Goal: Task Accomplishment & Management: Manage account settings

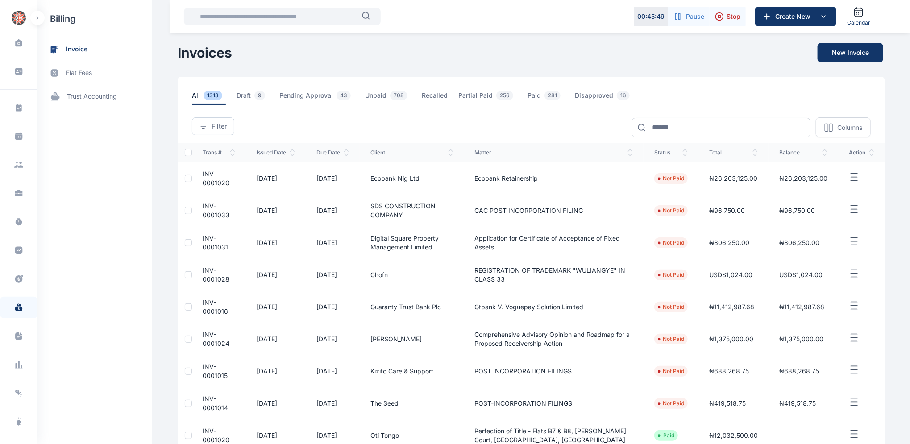
click at [205, 274] on td "INV-0001028" at bounding box center [219, 275] width 54 height 32
click at [205, 272] on span "INV-0001028" at bounding box center [216, 274] width 27 height 17
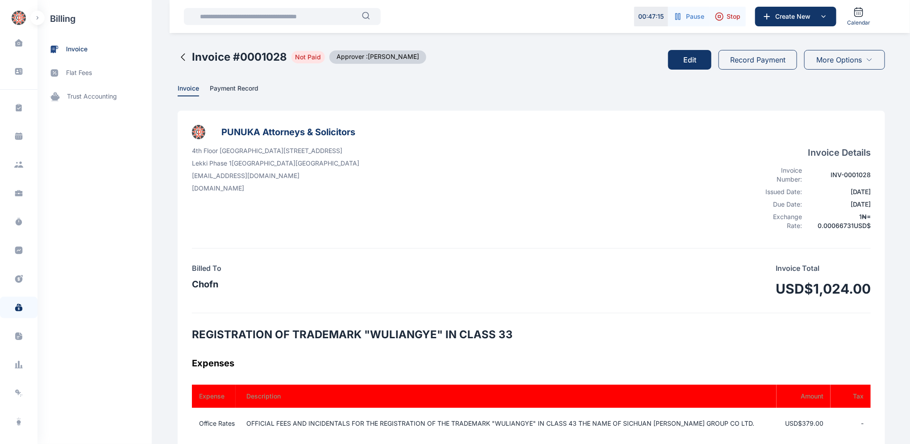
click at [687, 59] on button "Edit" at bounding box center [689, 60] width 43 height 20
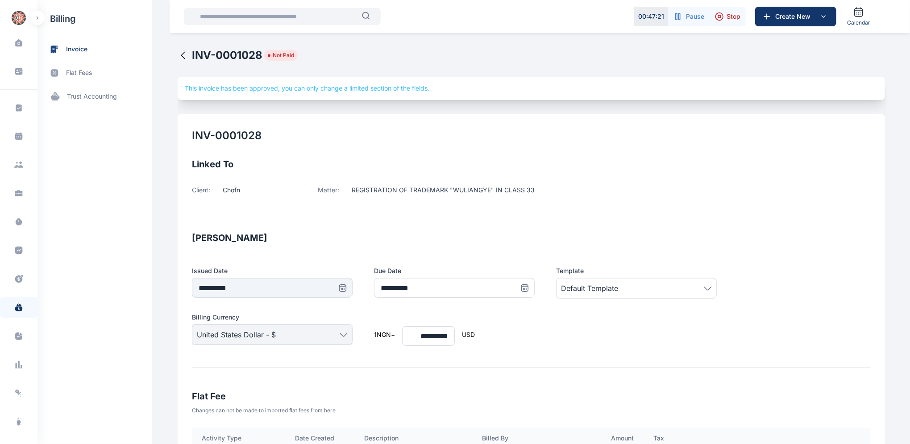
type input "**********"
drag, startPoint x: 909, startPoint y: 79, endPoint x: 899, endPoint y: 171, distance: 92.5
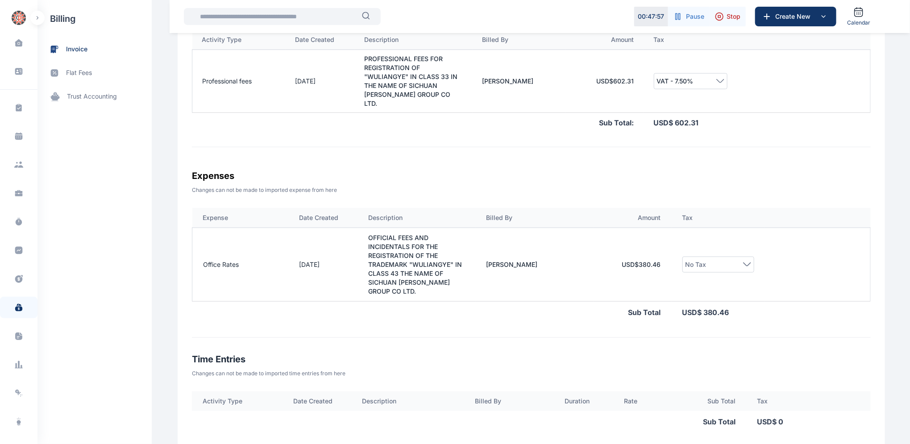
scroll to position [637, 0]
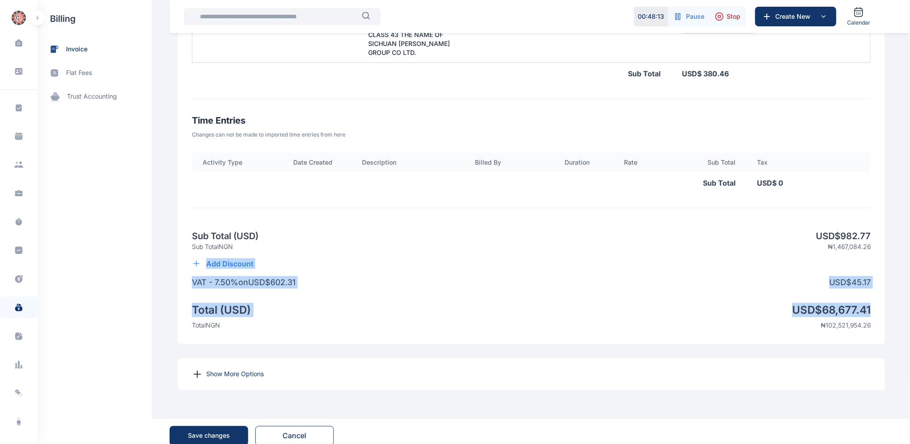
drag, startPoint x: 908, startPoint y: 286, endPoint x: 909, endPoint y: 237, distance: 49.5
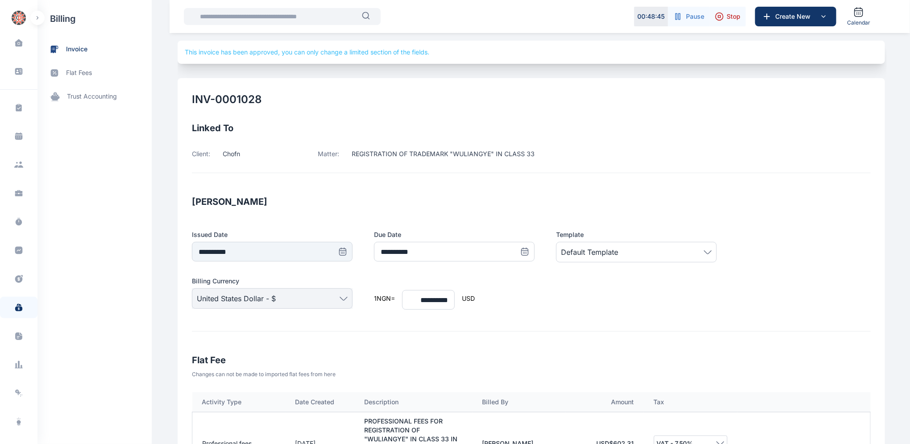
scroll to position [0, 0]
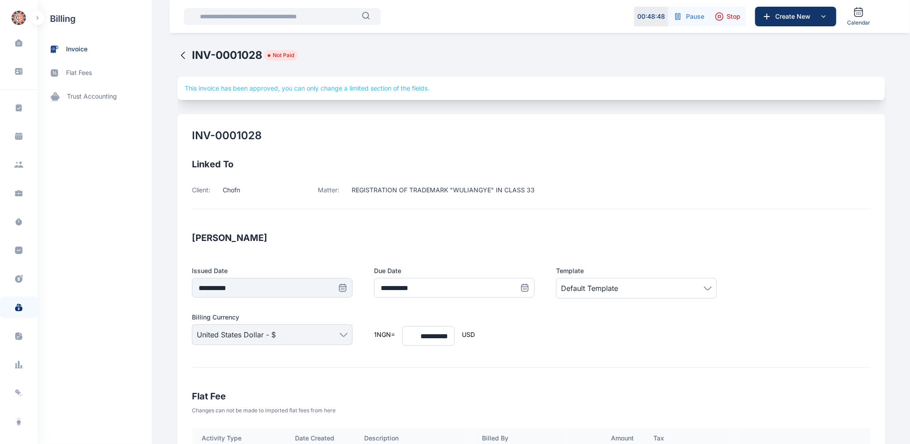
click at [178, 53] on icon at bounding box center [183, 55] width 11 height 11
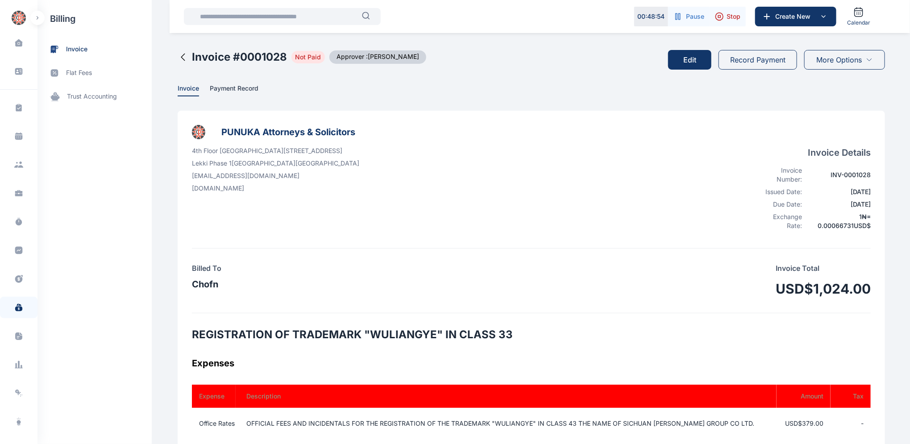
click at [181, 56] on icon at bounding box center [183, 57] width 4 height 7
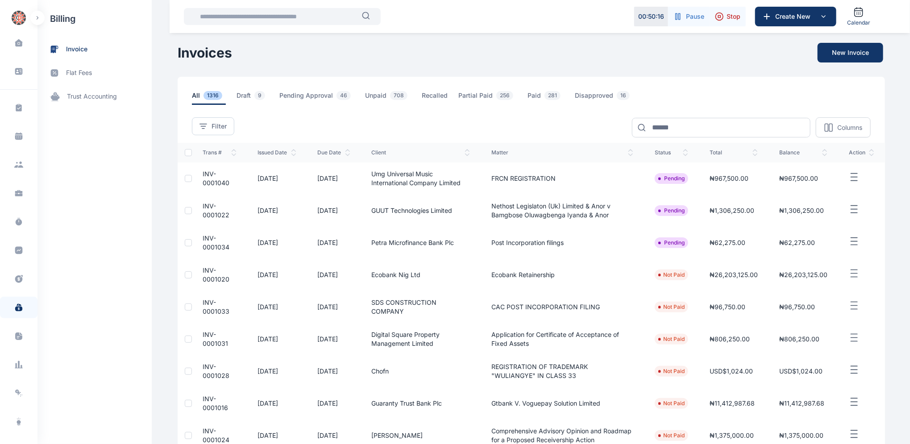
click at [203, 239] on span "INV-0001034" at bounding box center [216, 242] width 27 height 17
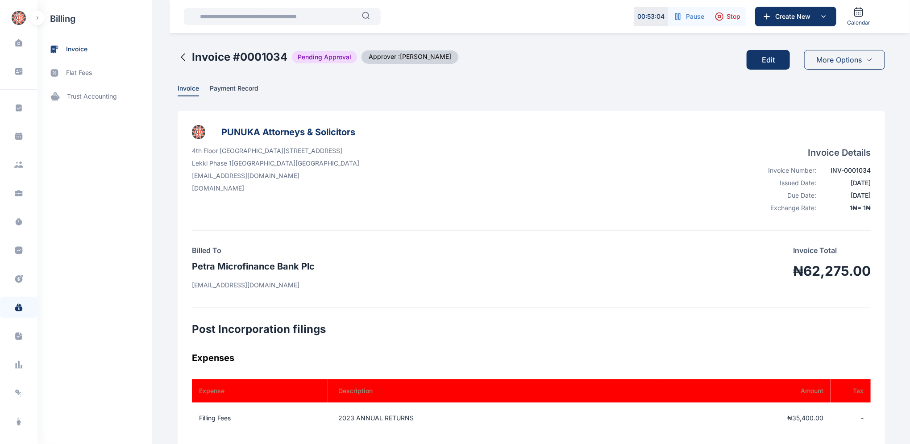
click at [756, 57] on button "Edit" at bounding box center [767, 60] width 43 height 20
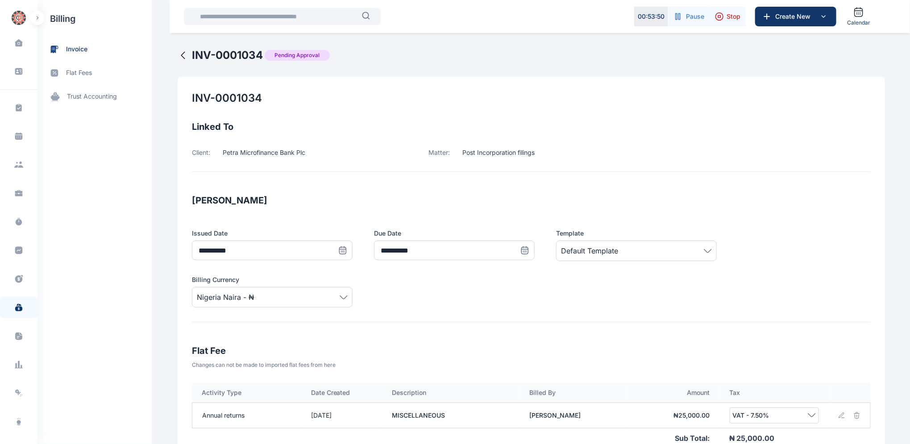
click at [178, 56] on icon at bounding box center [183, 55] width 11 height 11
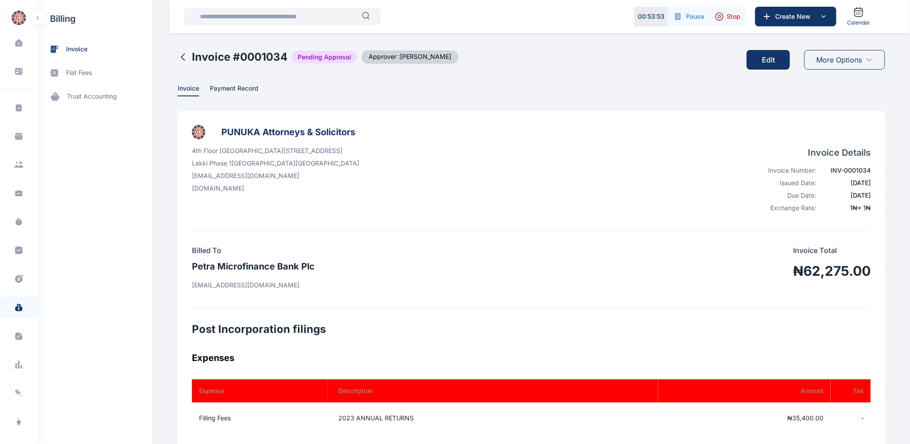
click at [178, 54] on icon at bounding box center [183, 57] width 11 height 11
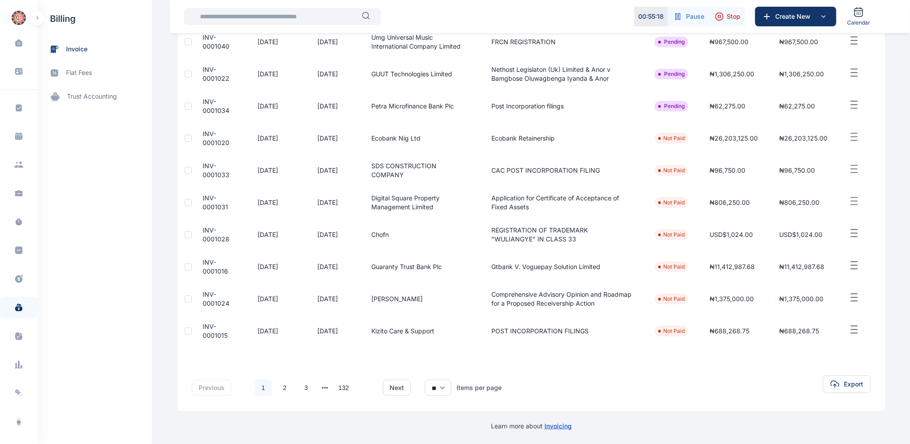
scroll to position [137, 0]
click at [216, 269] on span "INV-0001016" at bounding box center [215, 266] width 25 height 17
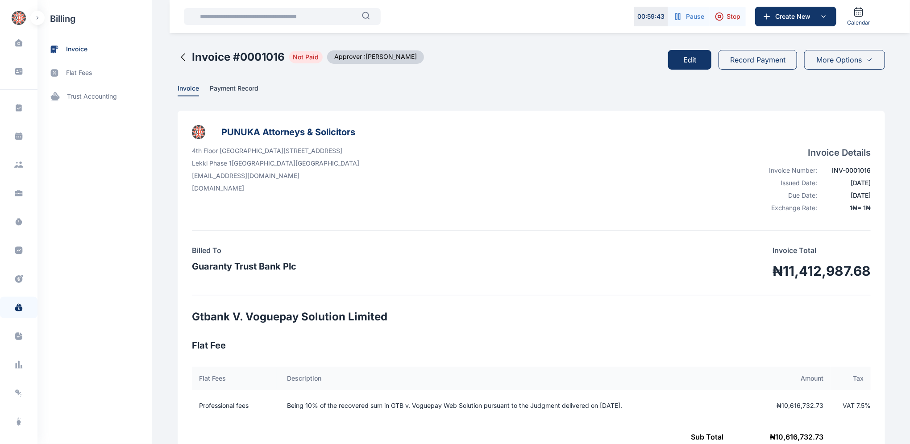
click at [690, 62] on button "Edit" at bounding box center [689, 60] width 43 height 20
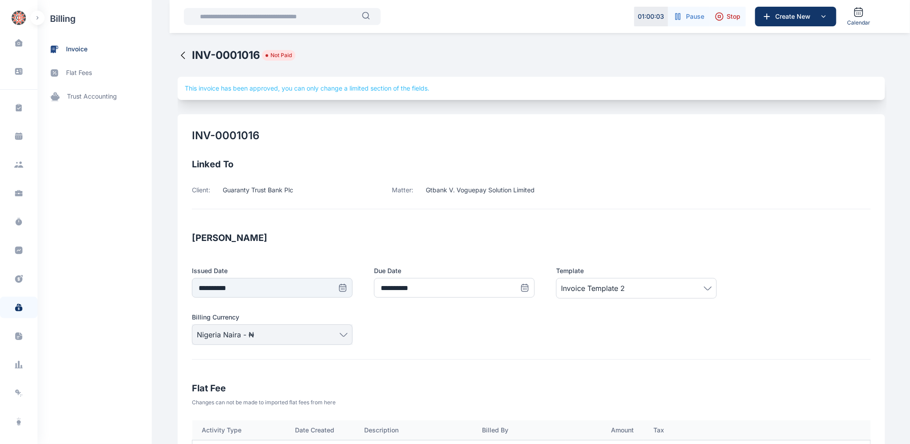
click at [178, 56] on icon at bounding box center [183, 55] width 11 height 11
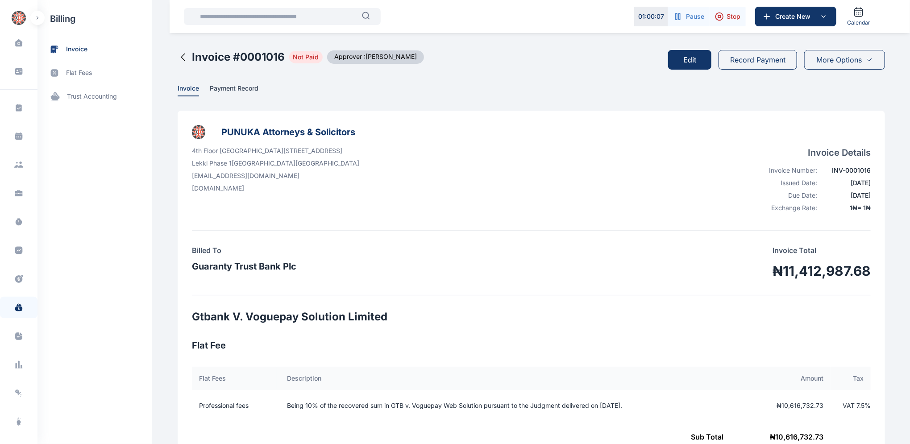
click at [178, 56] on icon at bounding box center [183, 57] width 11 height 11
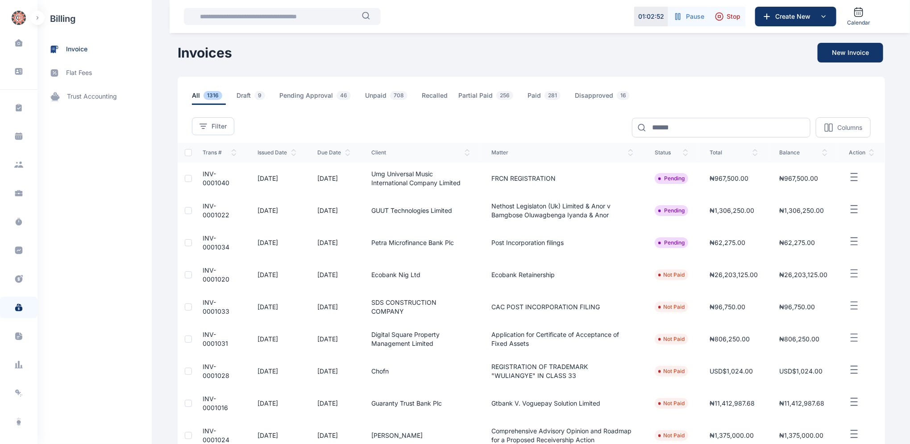
click at [203, 338] on td "INV-0001031" at bounding box center [219, 339] width 55 height 32
click at [248, 345] on td "[DATE]" at bounding box center [277, 339] width 60 height 32
click at [207, 337] on span "INV-0001031" at bounding box center [215, 339] width 25 height 17
click at [208, 336] on span "INV-0001031" at bounding box center [215, 339] width 25 height 17
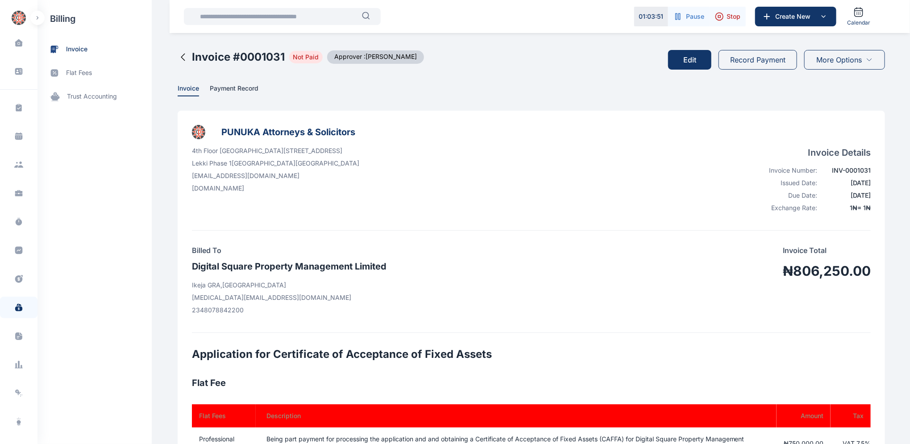
click at [694, 56] on button "Edit" at bounding box center [689, 60] width 43 height 20
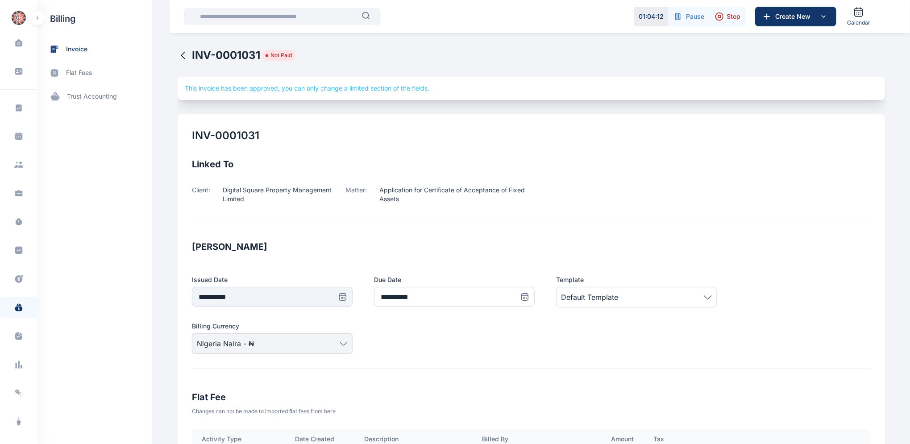
click at [180, 54] on icon at bounding box center [183, 55] width 11 height 11
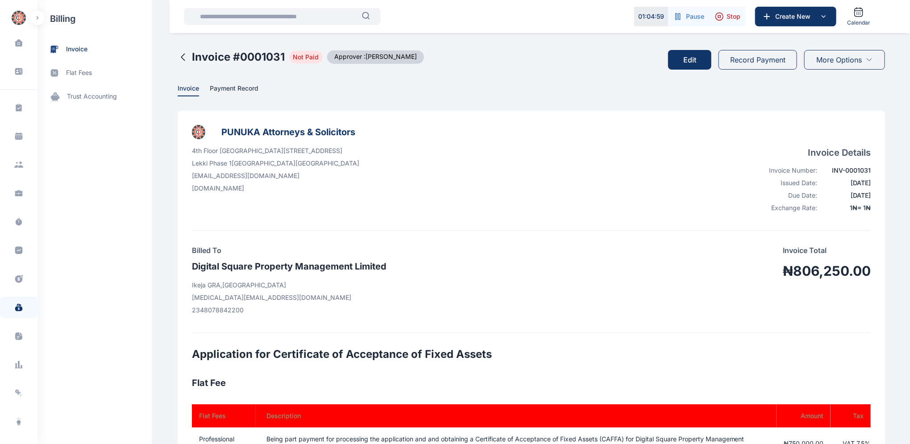
click at [181, 56] on icon at bounding box center [183, 57] width 4 height 7
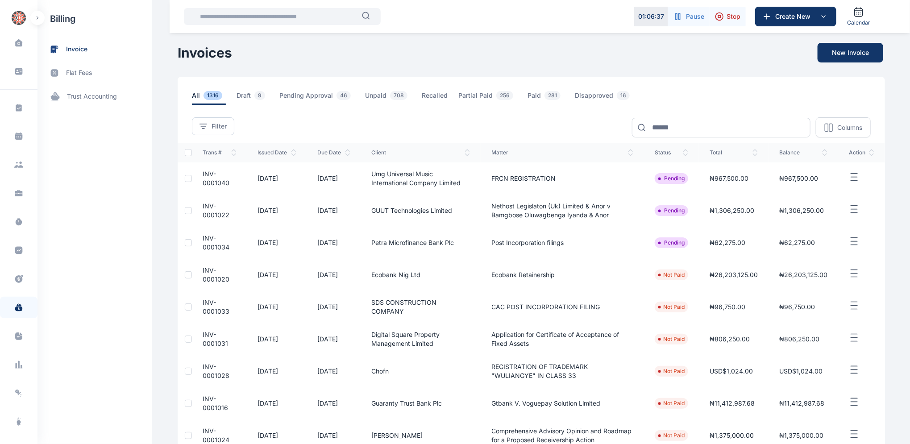
click at [207, 307] on span "INV-0001033" at bounding box center [216, 306] width 27 height 17
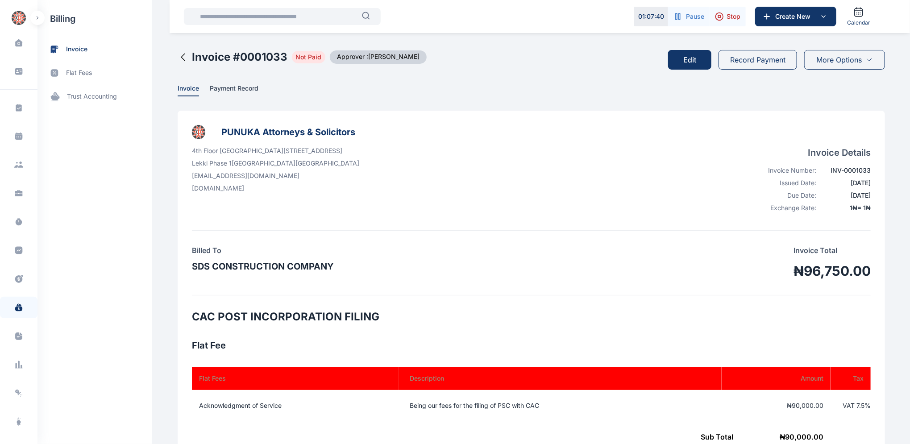
click at [181, 54] on icon at bounding box center [183, 57] width 4 height 7
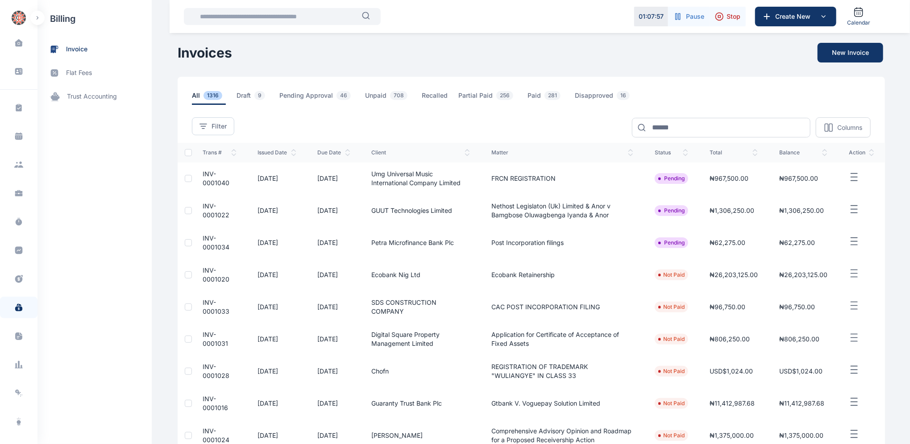
click at [203, 305] on span "INV-0001033" at bounding box center [216, 306] width 27 height 17
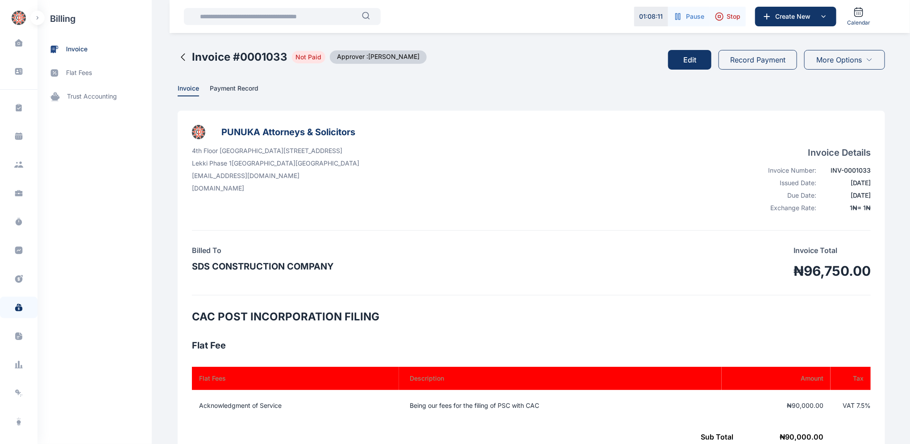
click at [680, 62] on button "Edit" at bounding box center [689, 60] width 43 height 20
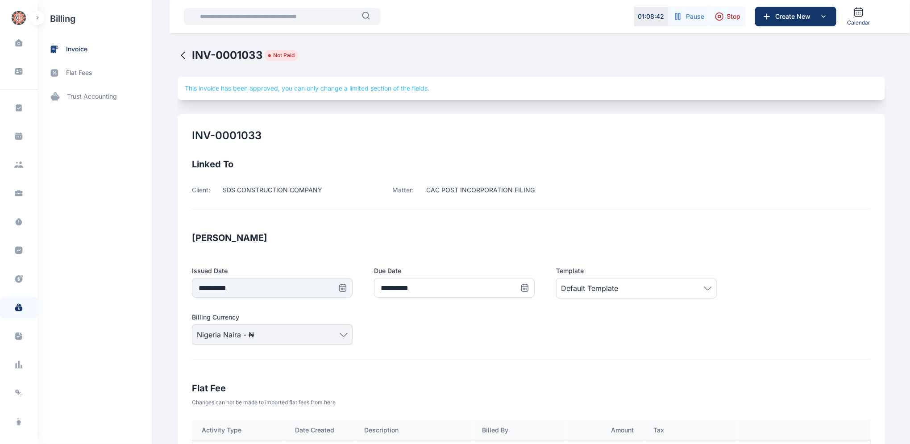
click at [178, 53] on icon at bounding box center [183, 55] width 11 height 11
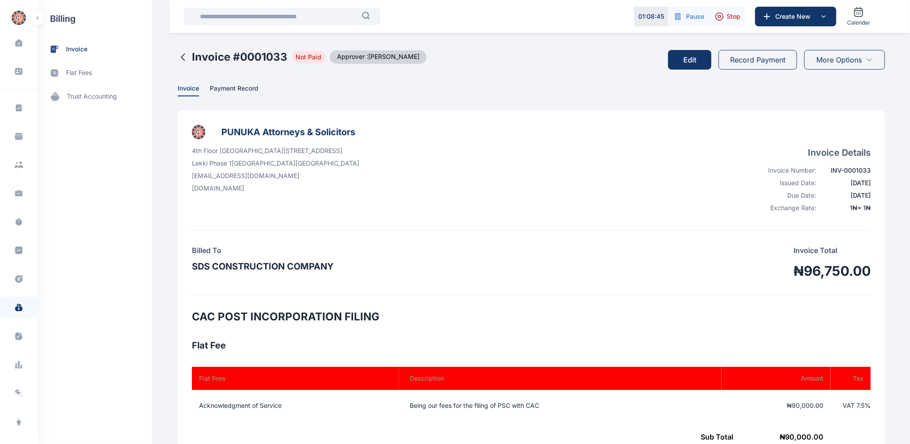
click at [180, 56] on icon at bounding box center [183, 57] width 11 height 11
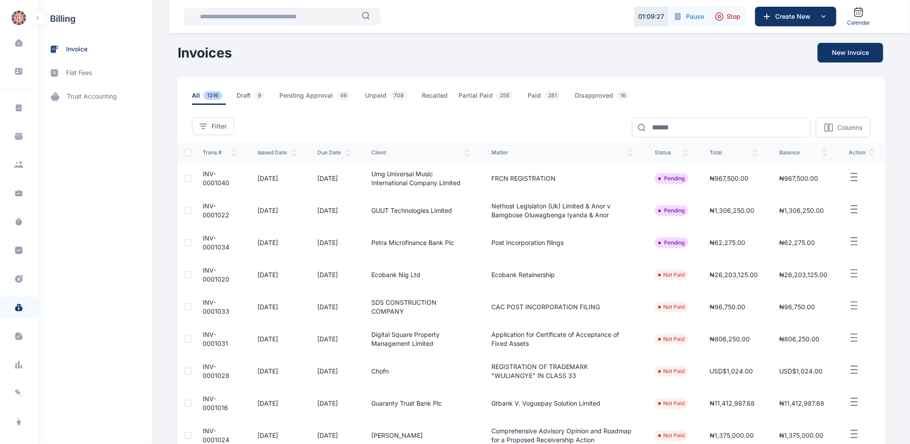
click at [207, 274] on td "INV-0001020" at bounding box center [219, 275] width 55 height 32
click at [203, 271] on span "INV-0001020" at bounding box center [216, 274] width 27 height 17
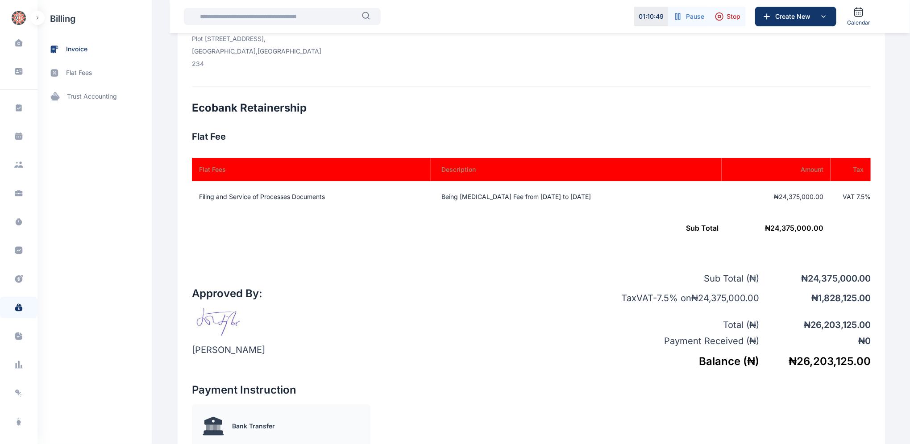
scroll to position [255, 0]
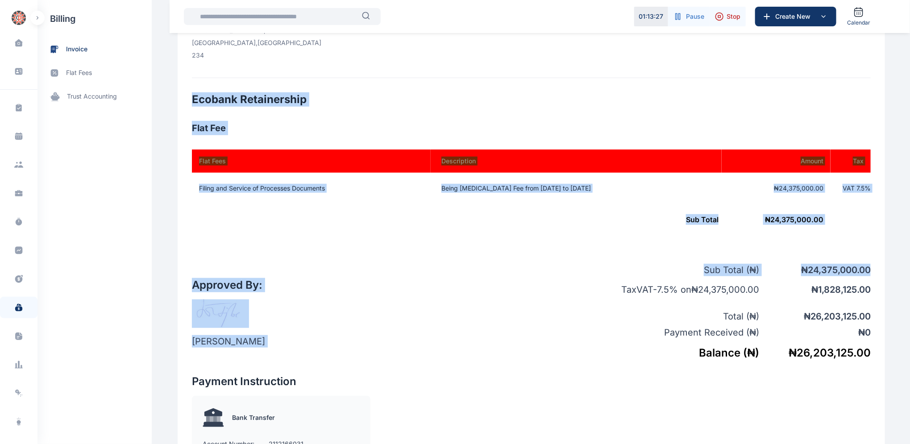
drag, startPoint x: 908, startPoint y: 263, endPoint x: 897, endPoint y: 125, distance: 138.8
click at [909, 75] on html "01 : 13 : 27 Pause Stop Create New Calendar Dashboard dashboard Conflict-Check …" at bounding box center [455, 203] width 910 height 917
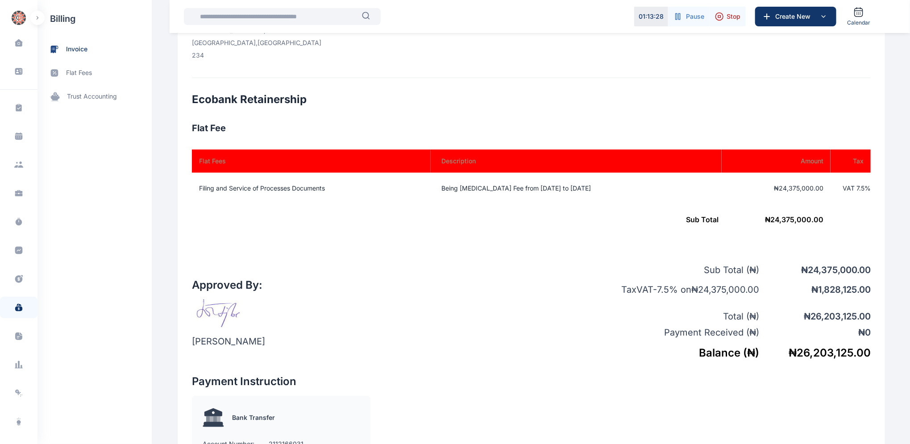
click at [502, 287] on div "Approved By: [PERSON_NAME] Sub Total ( ₦ ) ₦ 24,375,000.00 Tax VAT - 7.5 % on ₦…" at bounding box center [531, 304] width 679 height 111
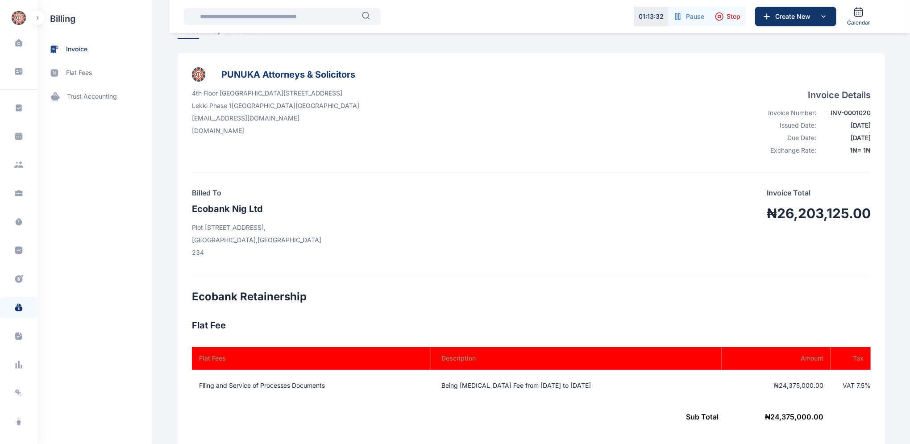
scroll to position [0, 0]
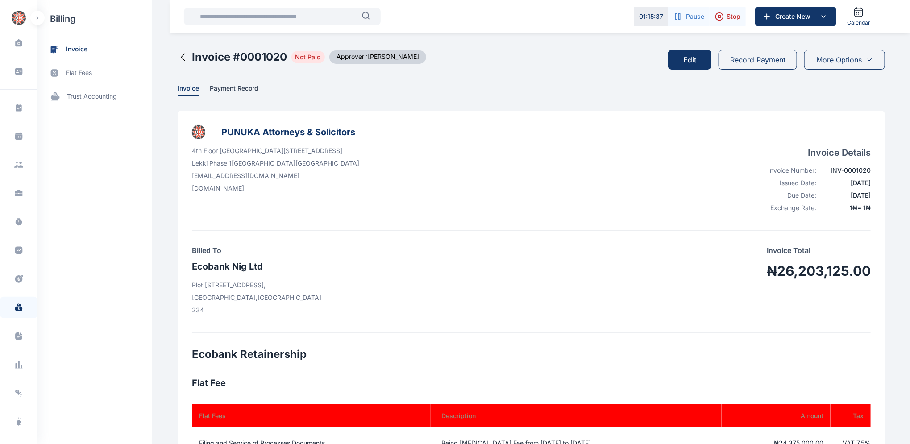
click at [181, 54] on icon at bounding box center [183, 57] width 4 height 7
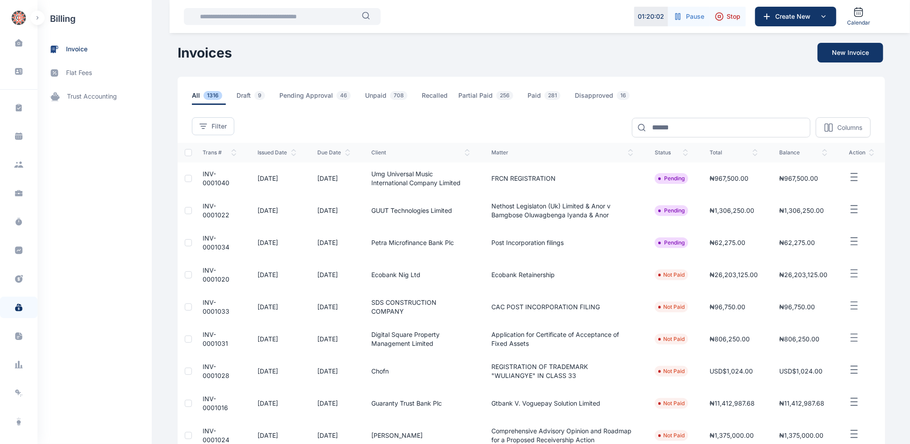
click at [203, 204] on span "INV-0001022" at bounding box center [216, 210] width 27 height 17
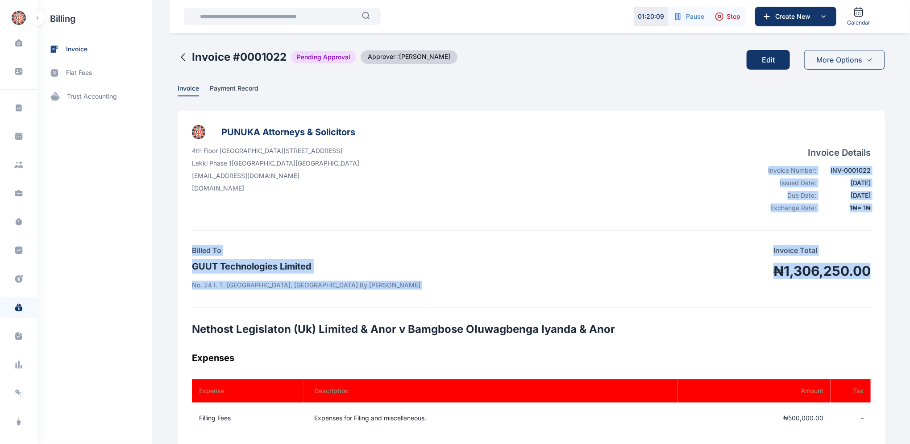
drag, startPoint x: 909, startPoint y: 179, endPoint x: 888, endPoint y: 259, distance: 82.6
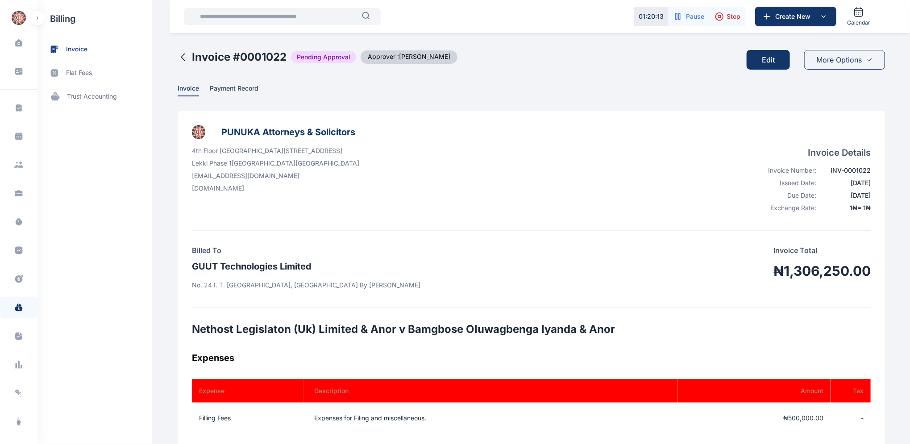
drag, startPoint x: 768, startPoint y: 332, endPoint x: 774, endPoint y: 325, distance: 9.2
click at [768, 333] on h2 "Nethost Legislaton (Uk) Limited & Anor v Bamgbose Oluwagbenga Iyanda & Anor" at bounding box center [531, 329] width 679 height 14
click at [774, 57] on button "Edit" at bounding box center [767, 60] width 43 height 20
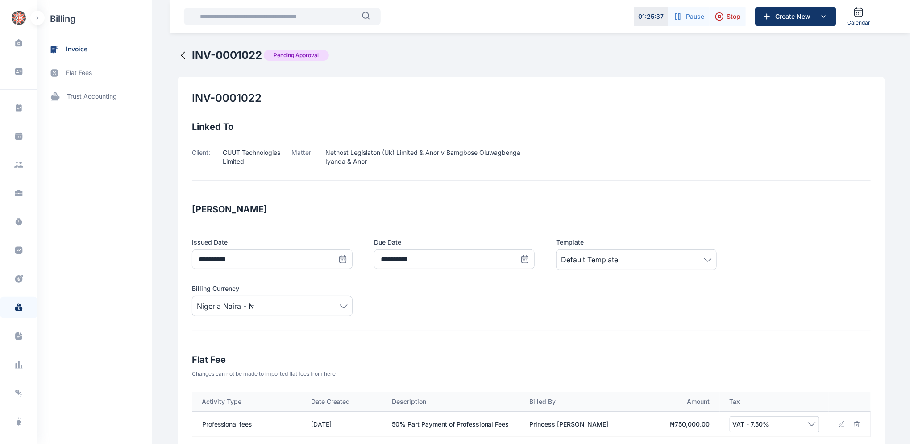
click at [180, 56] on icon at bounding box center [183, 55] width 11 height 11
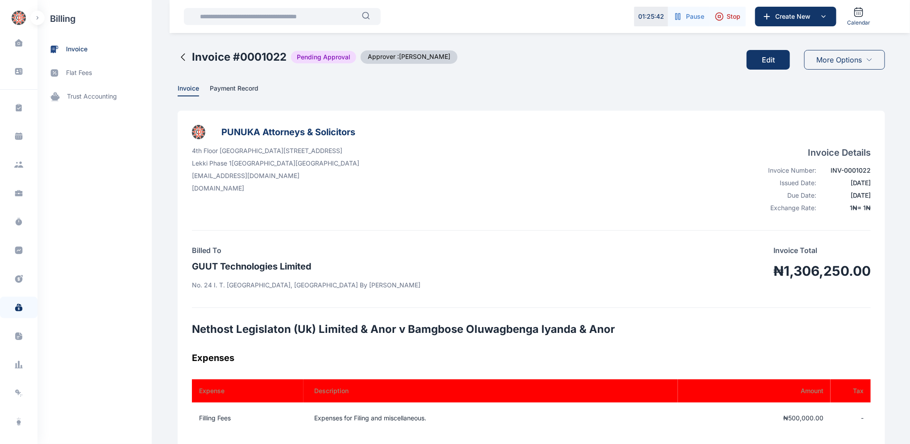
click at [179, 55] on icon at bounding box center [183, 57] width 11 height 11
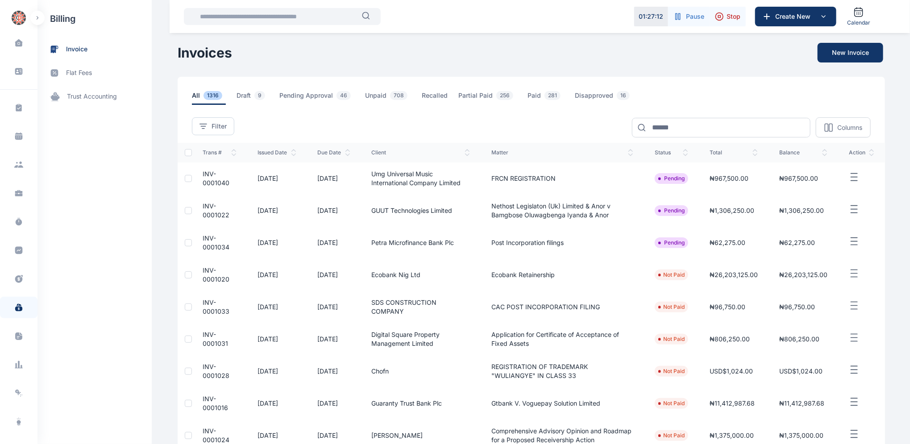
click at [204, 178] on td "INV-0001040" at bounding box center [219, 178] width 55 height 32
click at [205, 178] on td "INV-0001040" at bounding box center [219, 178] width 55 height 32
click at [210, 178] on td "INV-0001040" at bounding box center [219, 178] width 55 height 32
click at [210, 177] on td "INV-0001040" at bounding box center [219, 178] width 55 height 32
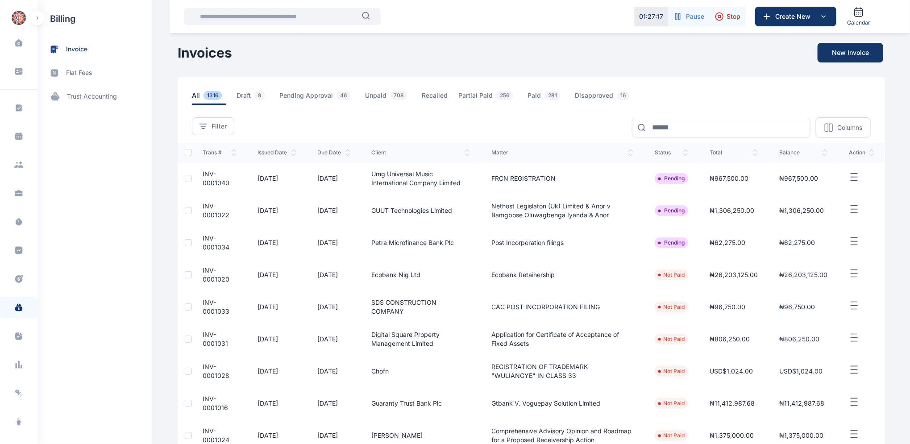
click at [237, 188] on td "INV-0001040" at bounding box center [219, 178] width 55 height 32
click at [216, 178] on span "INV-0001040" at bounding box center [216, 178] width 27 height 17
click at [216, 176] on td "INV-0001040" at bounding box center [219, 178] width 55 height 32
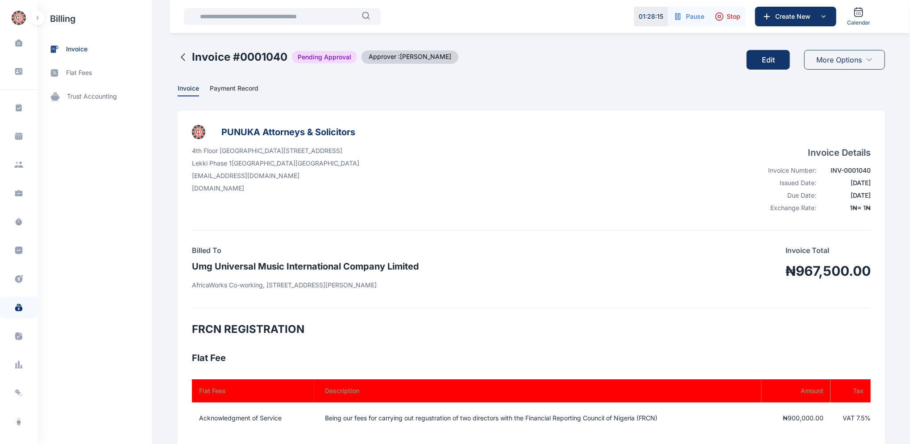
click at [766, 57] on button "Edit" at bounding box center [767, 60] width 43 height 20
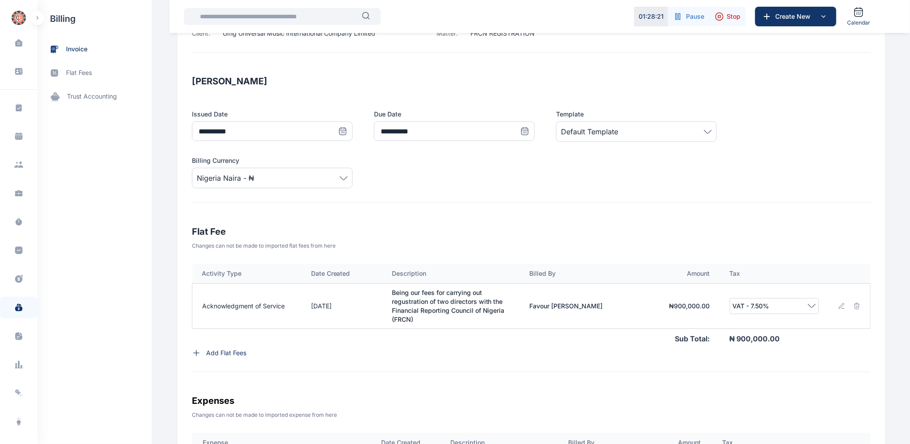
scroll to position [120, 0]
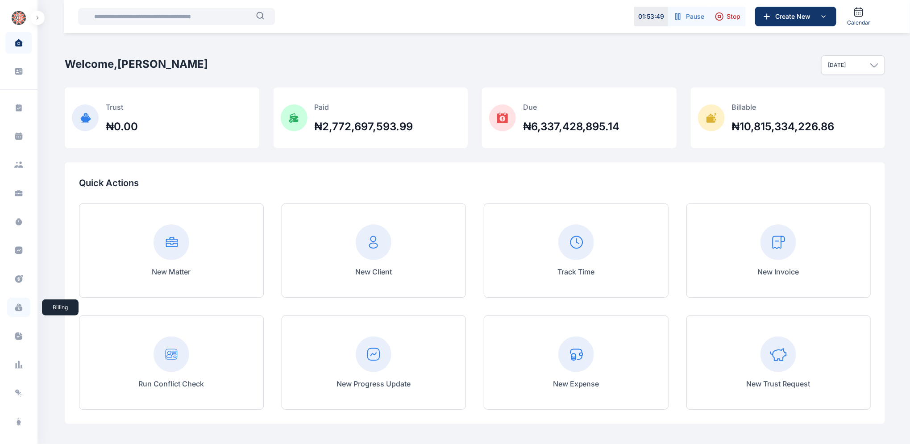
click at [18, 308] on icon at bounding box center [18, 309] width 7 height 5
